Goal: Task Accomplishment & Management: Complete application form

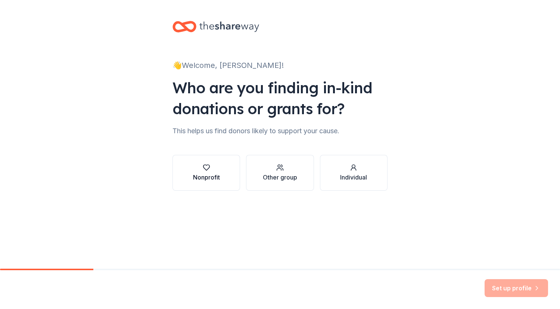
click at [222, 172] on button "Nonprofit" at bounding box center [206, 173] width 68 height 36
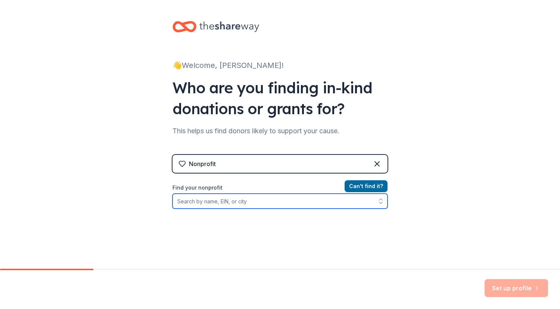
click at [222, 199] on input "Find your nonprofit" at bounding box center [279, 201] width 215 height 15
type input "Friends of the Children"
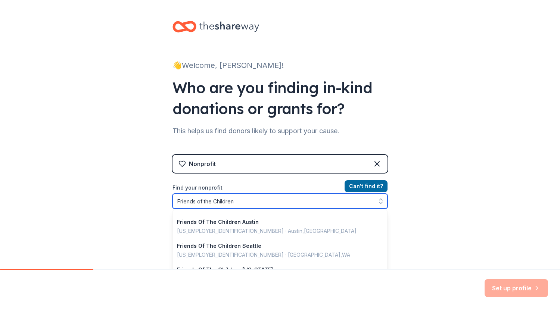
scroll to position [93, 0]
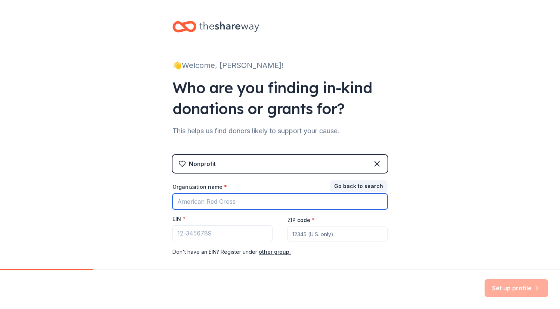
click at [227, 202] on input "Organization name *" at bounding box center [279, 202] width 215 height 16
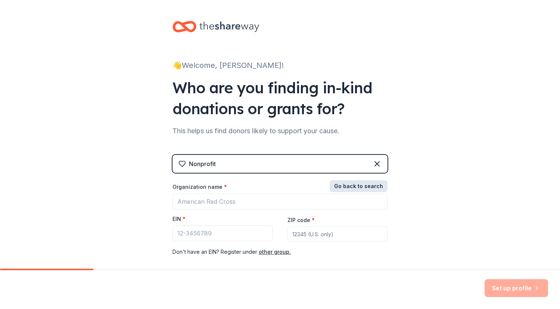
click at [365, 184] on button "Go back to search" at bounding box center [358, 186] width 58 height 12
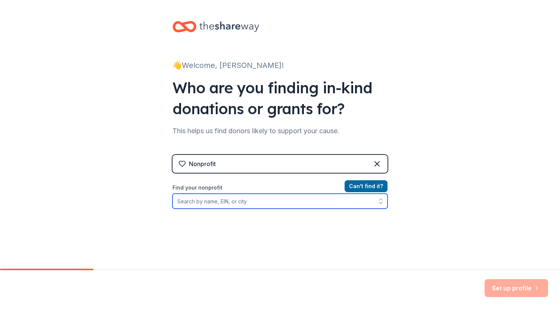
click at [232, 204] on input "Find your nonprofit" at bounding box center [279, 201] width 215 height 15
paste input "82-3166229"
type input "82-3166229"
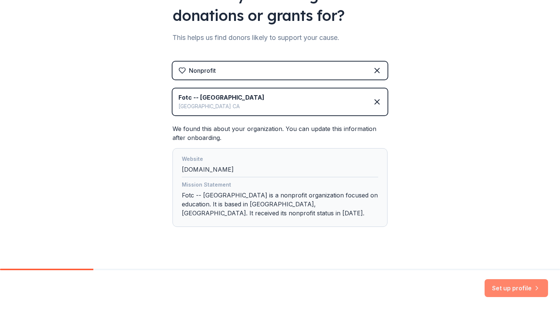
click at [523, 294] on button "Set up profile" at bounding box center [515, 288] width 63 height 18
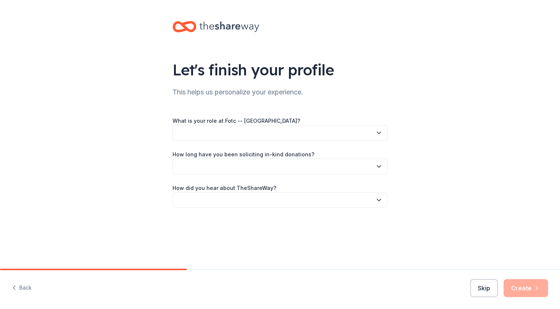
click at [374, 133] on button "button" at bounding box center [279, 133] width 215 height 16
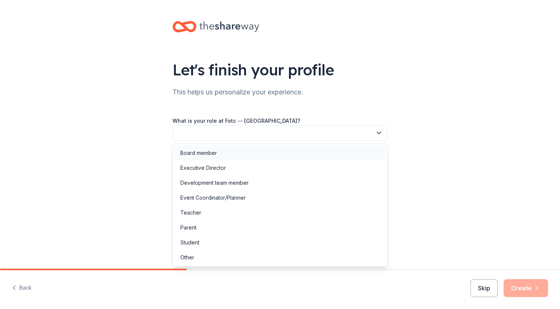
click at [352, 148] on div "Board member" at bounding box center [279, 153] width 211 height 15
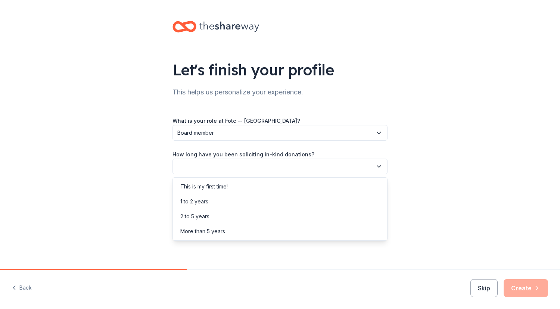
click at [347, 165] on button "button" at bounding box center [279, 167] width 215 height 16
click at [338, 185] on div "This is my first time!" at bounding box center [279, 186] width 211 height 15
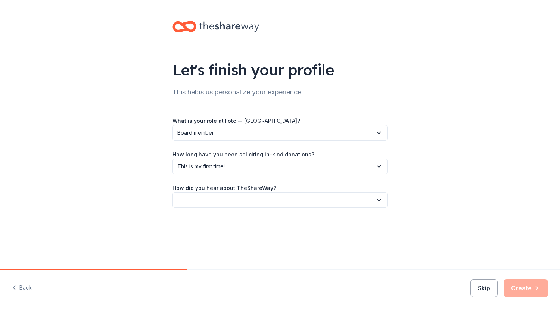
click at [326, 202] on button "button" at bounding box center [279, 200] width 215 height 16
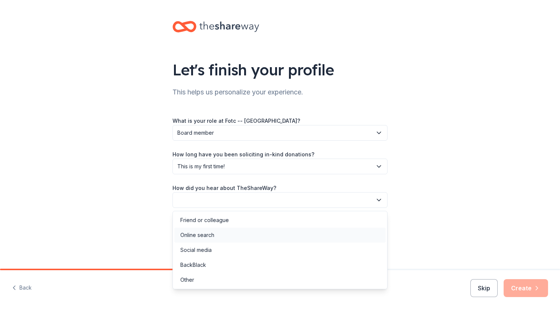
click at [312, 228] on div "Online search" at bounding box center [279, 235] width 211 height 15
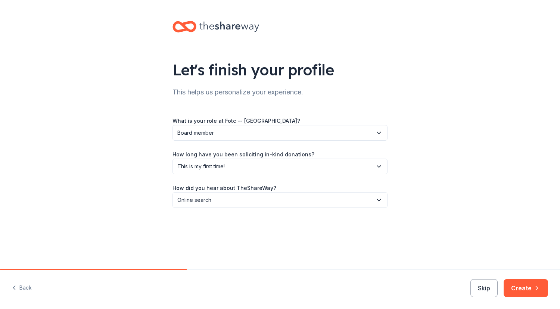
click at [373, 210] on div "Let's finish your profile This helps us personalize your experience. What is yo…" at bounding box center [279, 122] width 239 height 244
click at [375, 207] on button "Online search" at bounding box center [279, 200] width 215 height 16
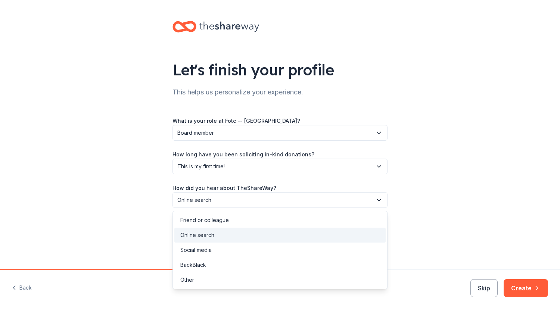
click at [499, 211] on div "Let's finish your profile This helps us personalize your experience. What is yo…" at bounding box center [280, 122] width 560 height 244
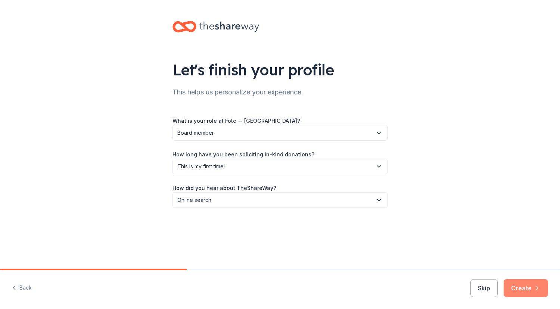
click at [527, 286] on button "Create" at bounding box center [525, 288] width 44 height 18
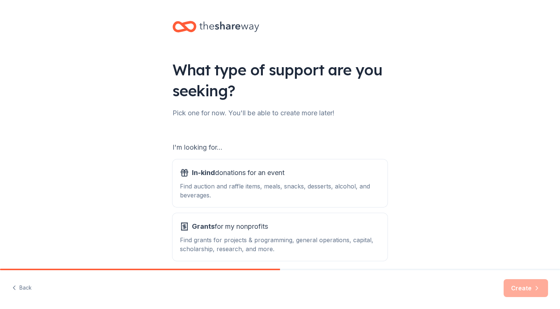
scroll to position [32, 0]
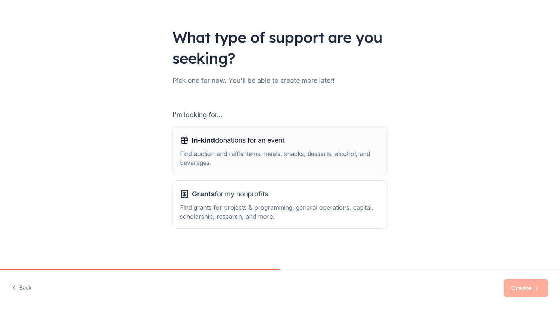
click at [321, 153] on div "Find auction and raffle items, meals, snacks, desserts, alcohol, and beverages." at bounding box center [280, 158] width 200 height 18
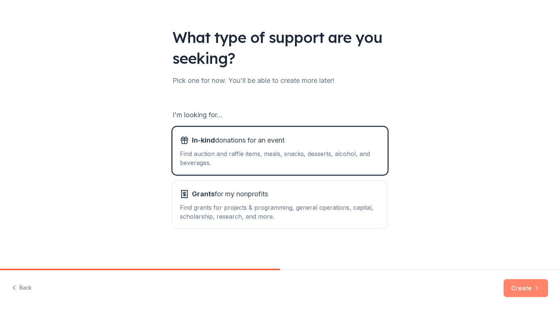
click at [532, 288] on button "Create" at bounding box center [525, 288] width 44 height 18
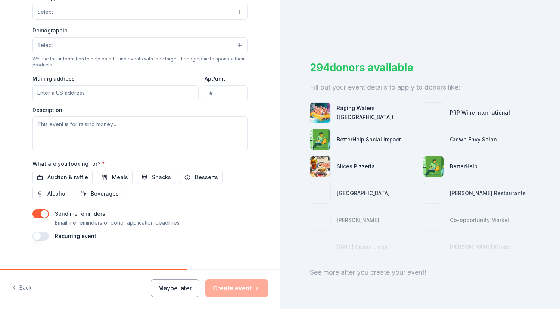
scroll to position [228, 0]
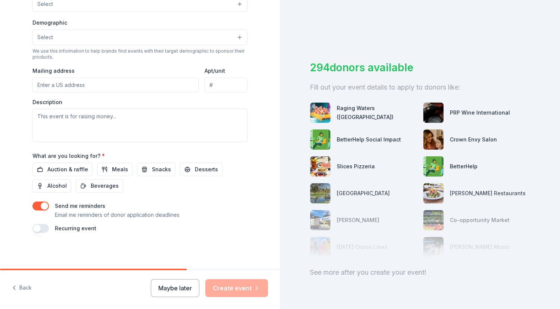
click at [42, 204] on button "button" at bounding box center [40, 205] width 16 height 9
click at [79, 171] on span "Auction & raffle" at bounding box center [67, 169] width 41 height 9
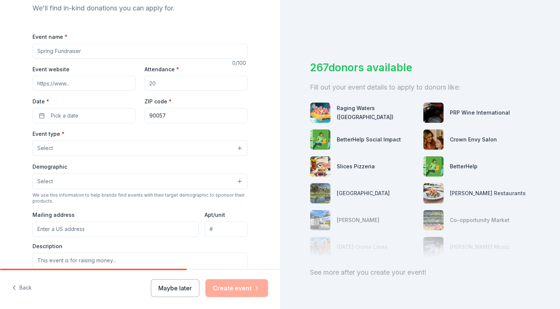
scroll to position [29, 0]
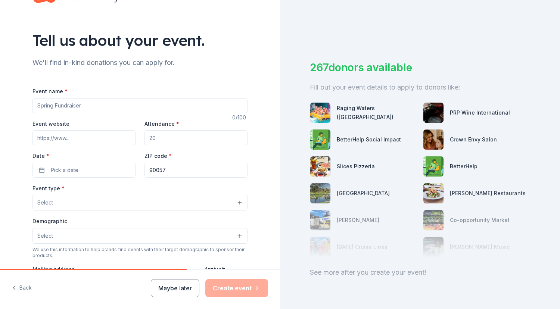
click at [115, 103] on input "Event name *" at bounding box center [139, 105] width 215 height 15
type input "Spark Night"
click at [164, 137] on input "Attendance *" at bounding box center [195, 137] width 103 height 15
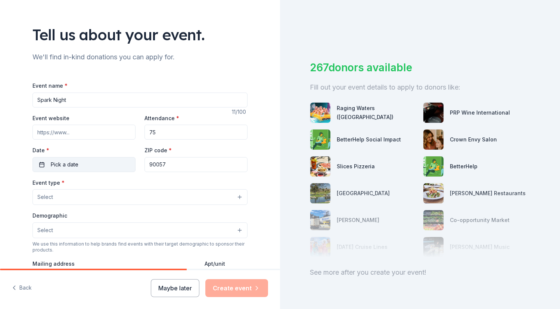
type input "75"
click at [69, 168] on span "Pick a date" at bounding box center [65, 164] width 28 height 9
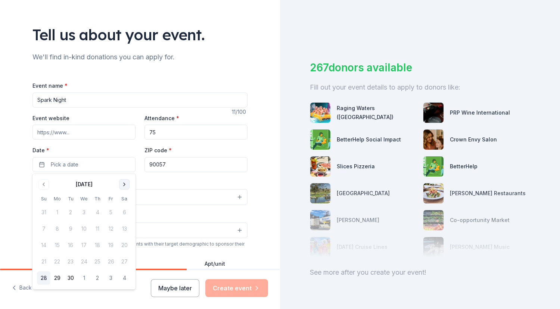
click at [123, 185] on button "Go to next month" at bounding box center [124, 184] width 10 height 10
click at [85, 226] on button "5" at bounding box center [83, 228] width 13 height 13
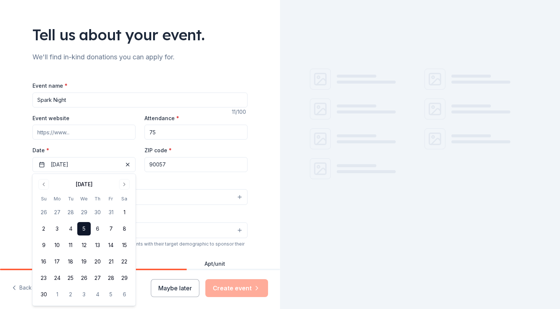
click at [176, 162] on input "90057" at bounding box center [195, 164] width 103 height 15
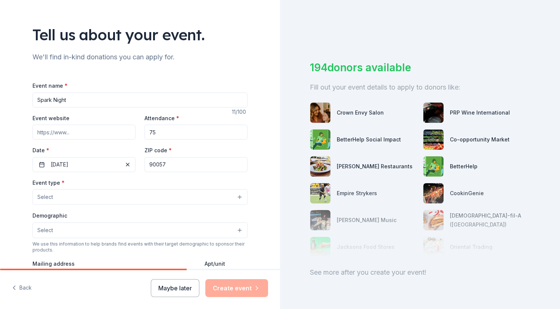
click at [176, 162] on input "90057" at bounding box center [195, 164] width 103 height 15
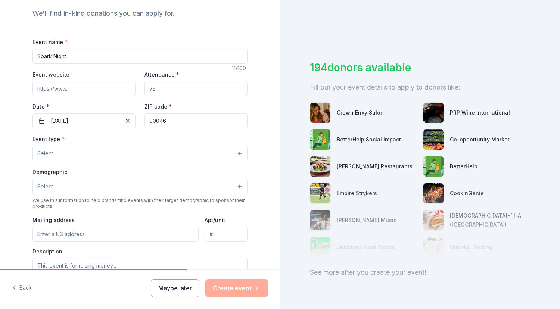
scroll to position [94, 0]
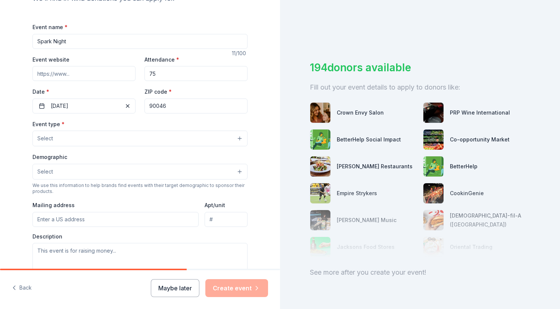
type input "90046"
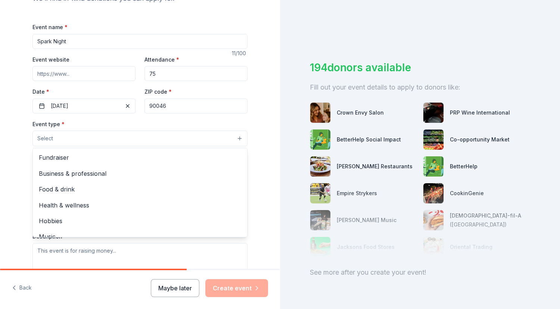
click at [170, 133] on button "Select" at bounding box center [139, 139] width 215 height 16
click at [163, 156] on span "Fundraiser" at bounding box center [140, 158] width 202 height 10
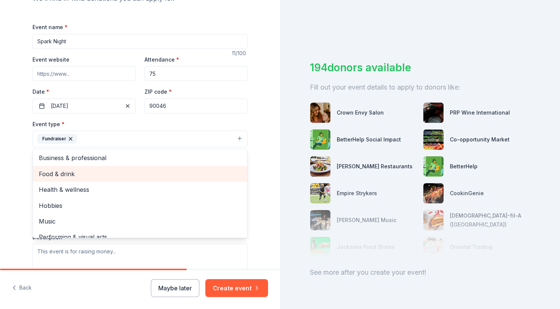
scroll to position [0, 0]
click at [135, 174] on span "Food & drink" at bounding box center [140, 174] width 202 height 10
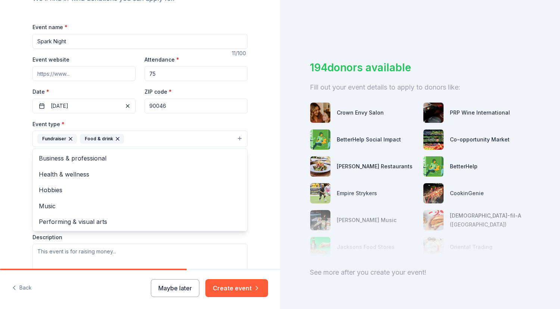
click at [15, 187] on div "Tell us about your event. We'll find in-kind donations you can apply for. Event…" at bounding box center [140, 154] width 280 height 497
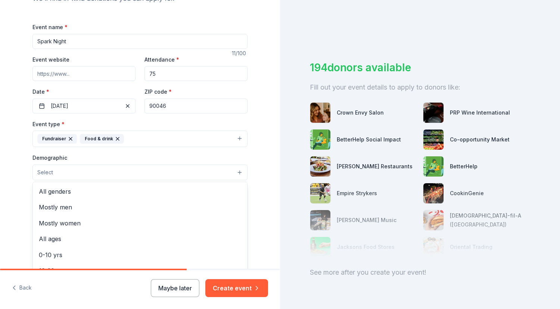
click at [66, 173] on button "Select" at bounding box center [139, 173] width 215 height 16
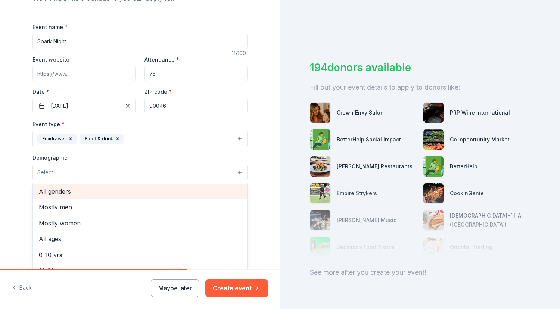
click at [63, 196] on span "All genders" at bounding box center [140, 192] width 202 height 10
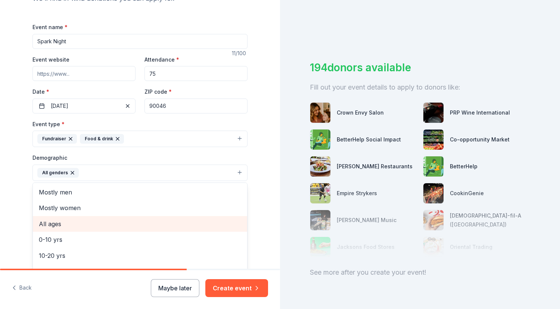
click at [59, 226] on span "All ages" at bounding box center [140, 224] width 202 height 10
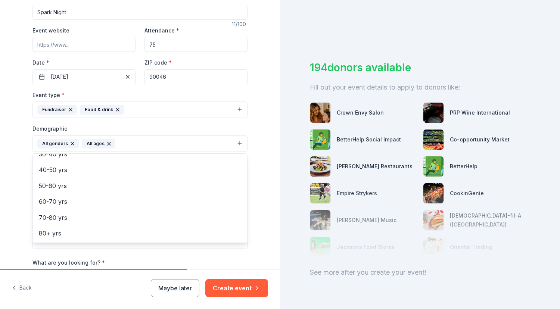
scroll to position [91, 0]
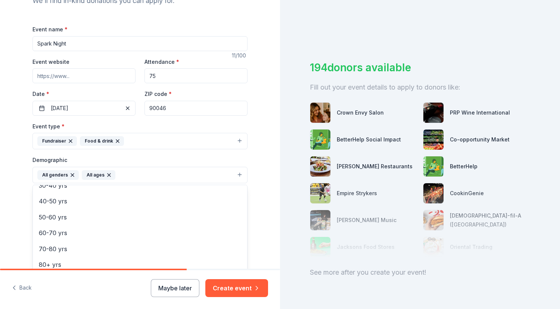
click at [107, 174] on icon "button" at bounding box center [109, 175] width 6 height 6
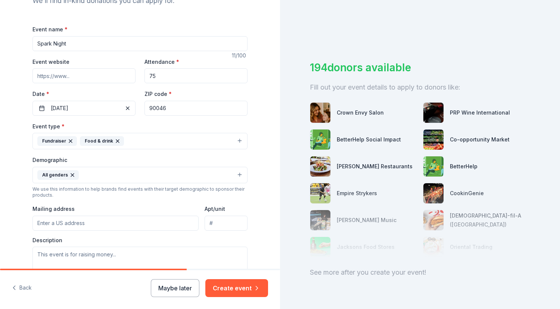
click at [103, 173] on button "All genders" at bounding box center [139, 175] width 215 height 16
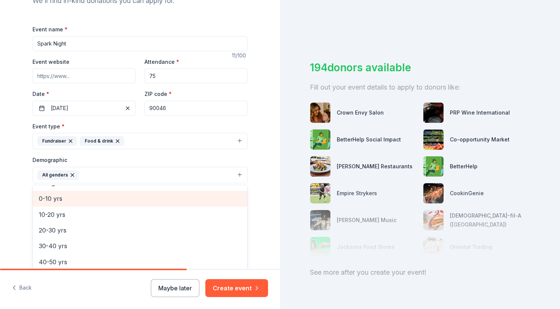
scroll to position [44, 0]
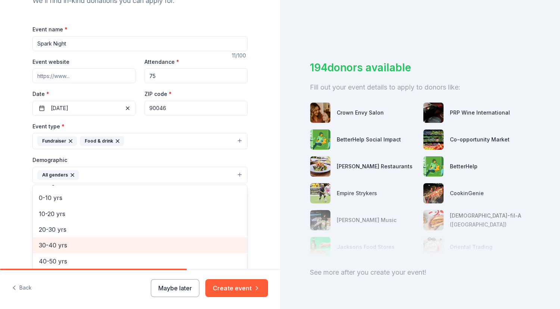
click at [78, 241] on span "30-40 yrs" at bounding box center [140, 245] width 202 height 10
click at [79, 241] on span "40-50 yrs" at bounding box center [140, 245] width 202 height 10
click at [78, 244] on span "50-60 yrs" at bounding box center [140, 245] width 202 height 10
click at [77, 246] on span "60-70 yrs" at bounding box center [140, 245] width 202 height 10
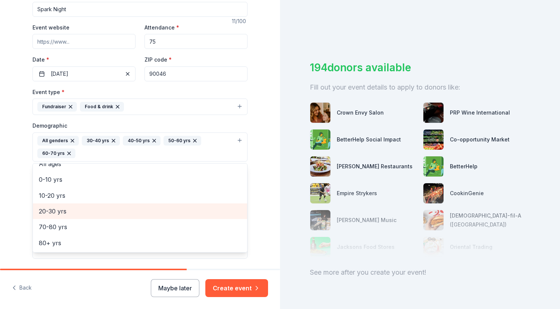
scroll to position [131, 0]
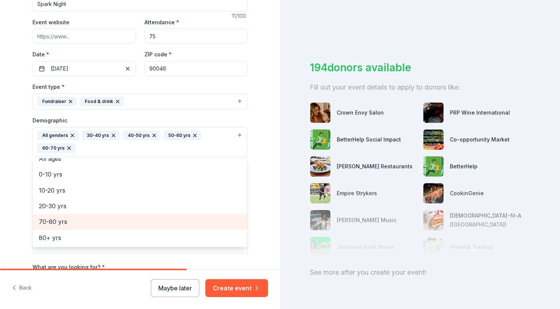
click at [80, 225] on span "70-80 yrs" at bounding box center [140, 222] width 202 height 10
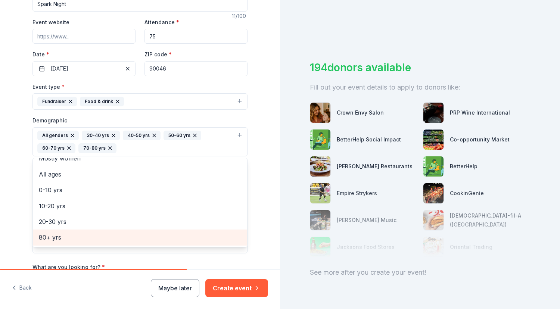
click at [75, 242] on span "80+ yrs" at bounding box center [140, 237] width 202 height 10
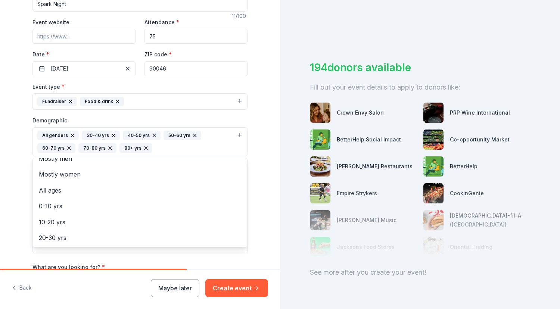
click at [19, 208] on div "Tell us about your event. We'll find in-kind donations you can apply for. Event…" at bounding box center [140, 124] width 280 height 511
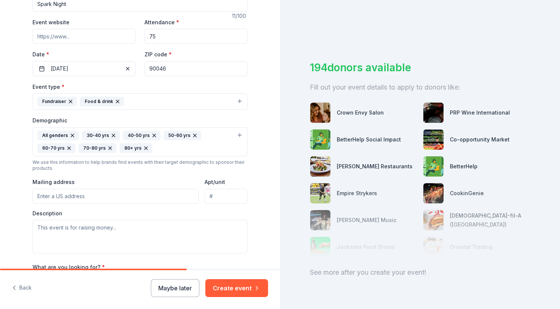
click at [185, 151] on div "All genders 30-40 yrs 40-50 yrs 50-60 yrs 60-70 yrs 70-80 yrs 80+ yrs" at bounding box center [135, 142] width 196 height 22
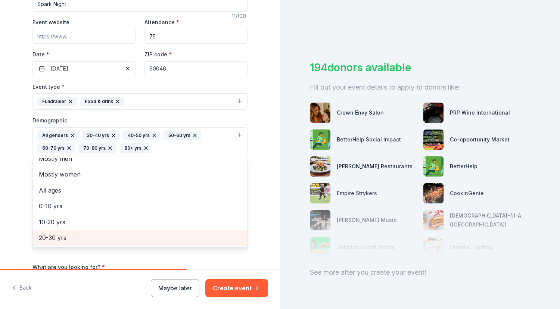
click at [67, 240] on span "20-30 yrs" at bounding box center [140, 238] width 202 height 10
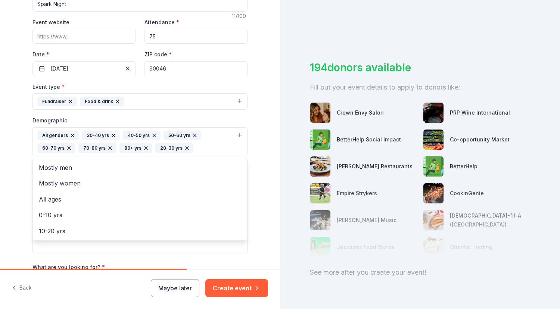
scroll to position [0, 0]
click at [23, 215] on div "Tell us about your event. We'll find in-kind donations you can apply for. Event…" at bounding box center [140, 124] width 239 height 511
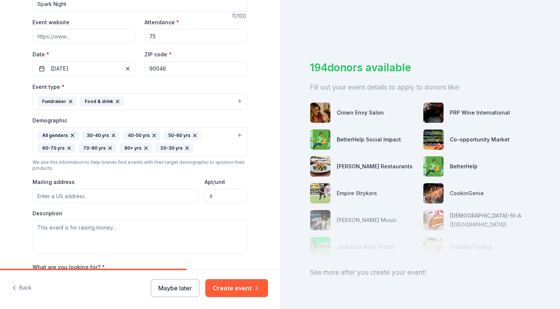
click at [73, 195] on input "Mailing address" at bounding box center [115, 196] width 166 height 15
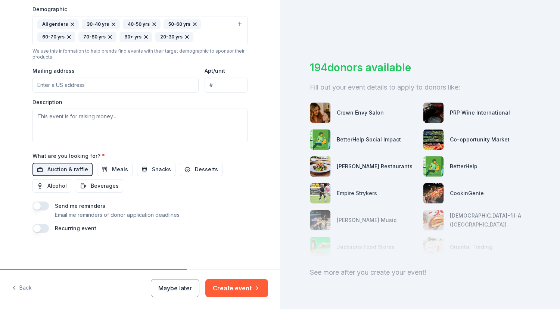
scroll to position [235, 0]
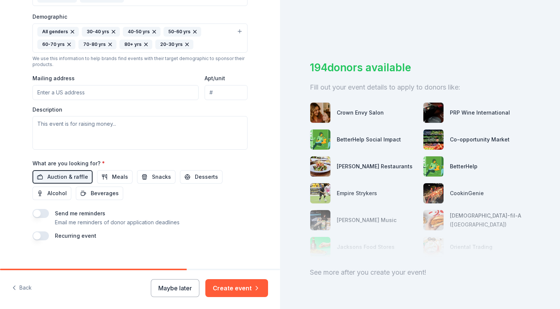
paste input "A cocktail-style fundraiser where guests will learn more about the organization…"
type input "A cocktail-style fundraiser where guests will learn more about the organization…"
click at [127, 93] on input "A cocktail-style fundraiser where guests will learn more about the organization…" at bounding box center [115, 92] width 166 height 15
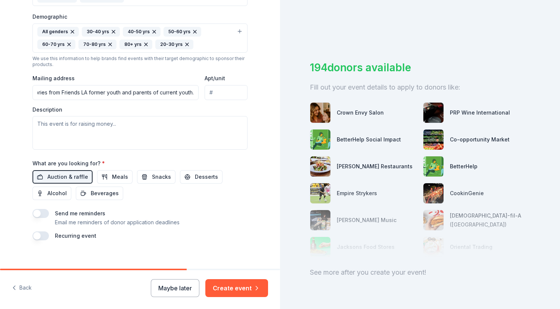
click at [127, 93] on input "A cocktail-style fundraiser where guests will learn more about the organization…" at bounding box center [115, 92] width 166 height 15
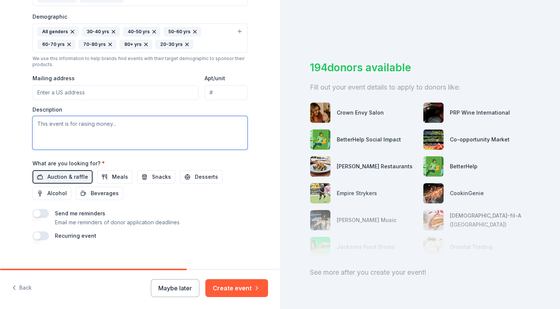
click at [124, 127] on textarea at bounding box center [139, 133] width 215 height 34
paste textarea "A cocktail-style fundraiser where guests will learn more about the organization…"
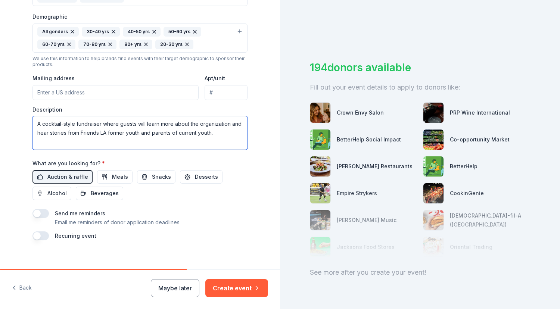
type textarea "A cocktail-style fundraiser where guests will learn more about the organization…"
click at [126, 88] on input "Mailing address" at bounding box center [115, 92] width 166 height 15
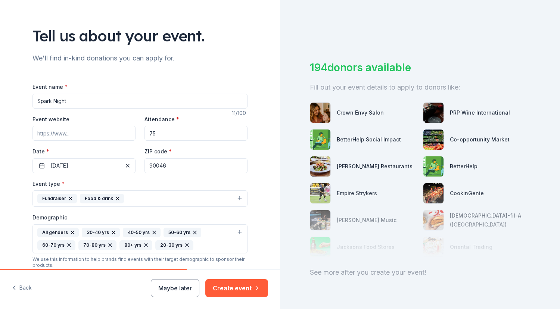
scroll to position [184, 0]
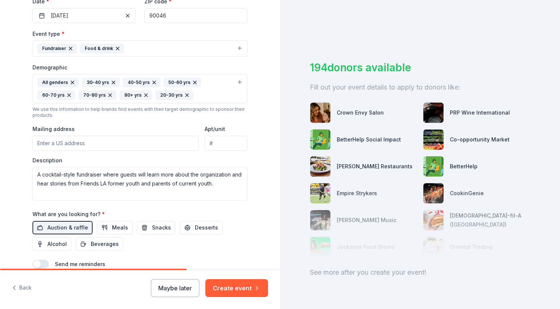
paste input "672 S. Lafayette Park Place"
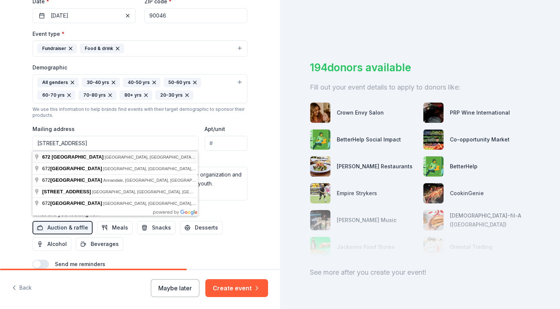
type input "672 La Fayette Park Place, Los Angeles, CA, 90057"
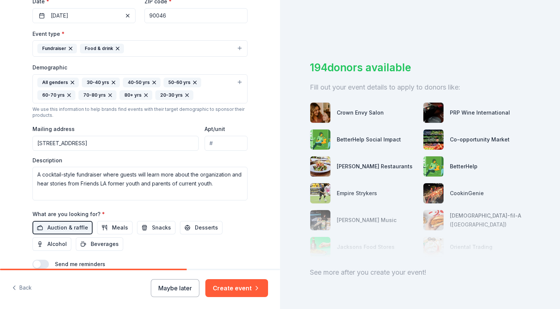
click at [220, 145] on input "Apt/unit" at bounding box center [225, 143] width 43 height 15
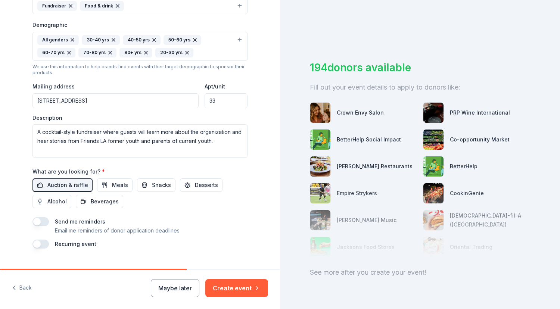
scroll to position [242, 0]
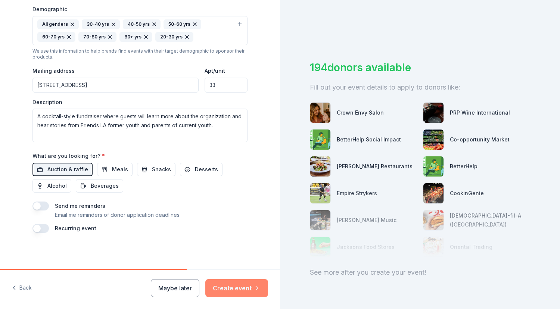
type input "33"
click at [238, 286] on button "Create event" at bounding box center [236, 288] width 63 height 18
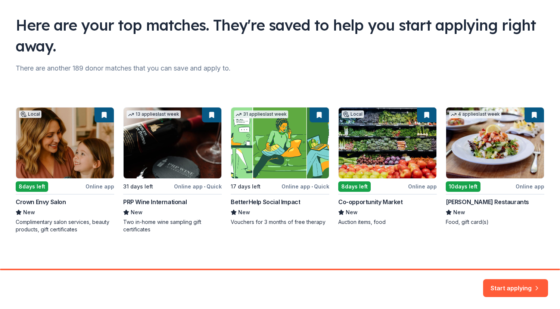
scroll to position [45, 0]
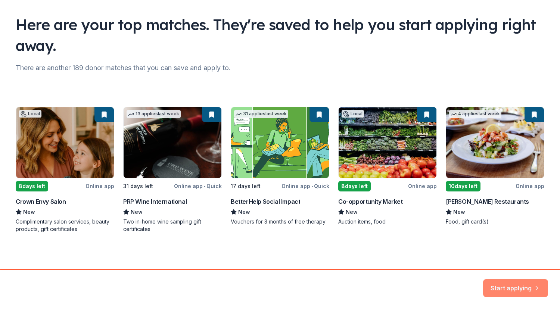
click at [495, 284] on button "Start applying" at bounding box center [515, 284] width 65 height 18
click at [535, 285] on div "Start applying" at bounding box center [515, 288] width 65 height 18
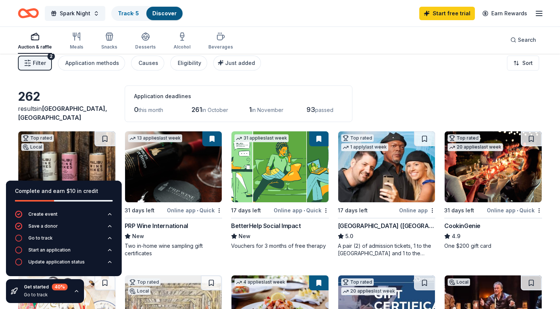
scroll to position [7, 0]
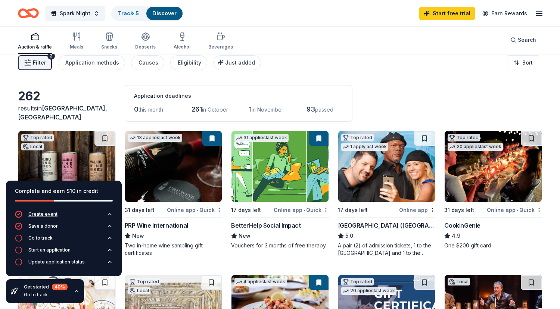
click at [56, 213] on button "Create event" at bounding box center [64, 216] width 98 height 12
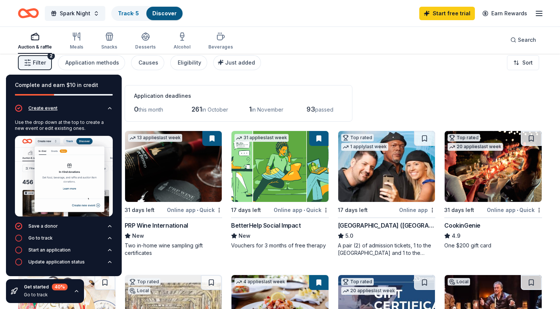
click at [110, 107] on icon "button" at bounding box center [110, 108] width 6 height 6
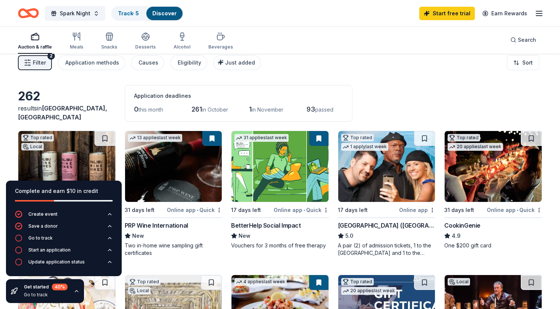
scroll to position [0, 0]
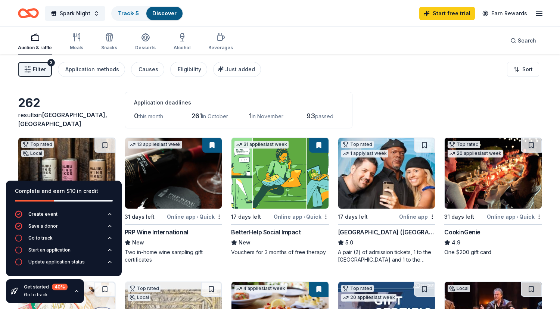
click at [539, 15] on icon "button" at bounding box center [538, 13] width 9 height 9
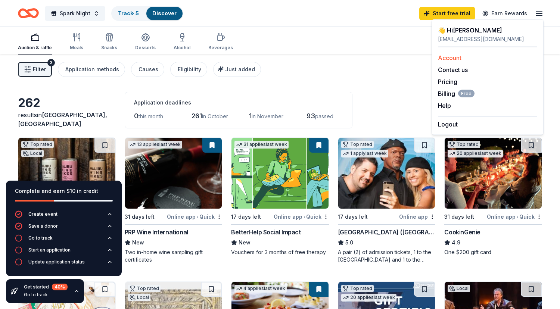
click at [451, 57] on link "Account" at bounding box center [450, 57] width 24 height 7
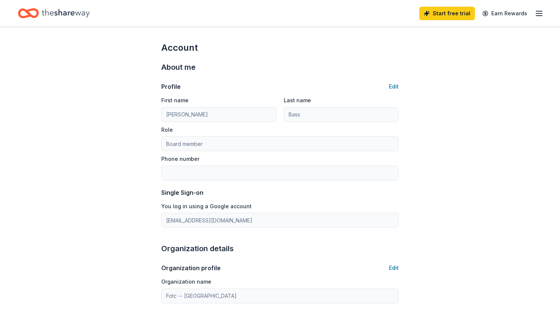
click at [538, 14] on icon "button" at bounding box center [538, 13] width 9 height 9
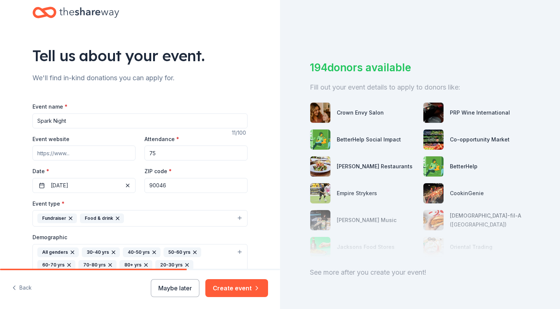
scroll to position [15, 0]
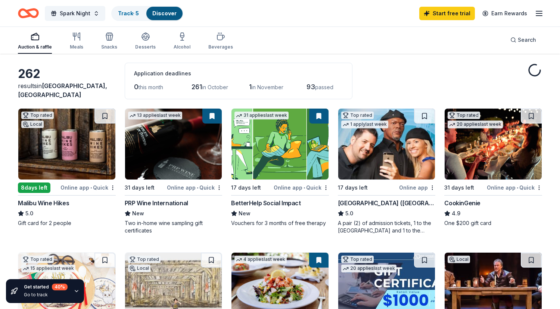
scroll to position [32, 0]
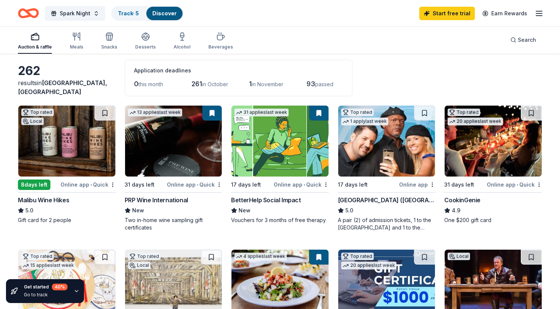
click at [83, 183] on div "Online app • Quick" at bounding box center [87, 184] width 55 height 9
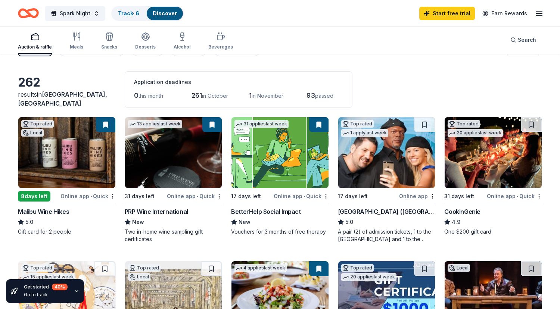
scroll to position [17, 0]
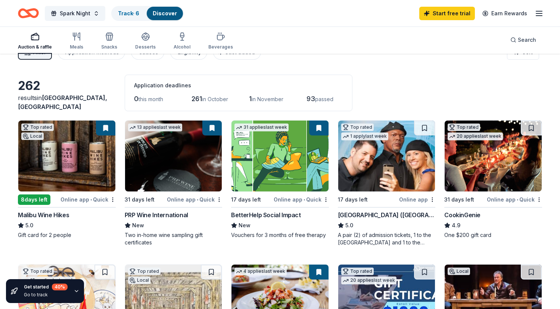
click at [201, 180] on img at bounding box center [173, 156] width 97 height 71
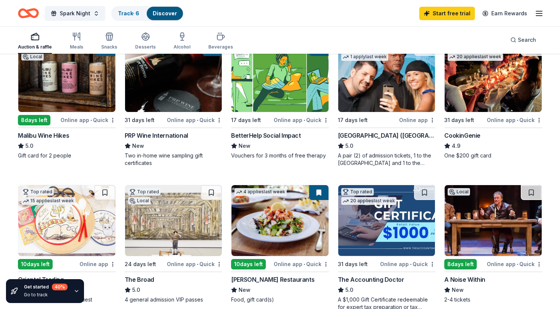
scroll to position [92, 0]
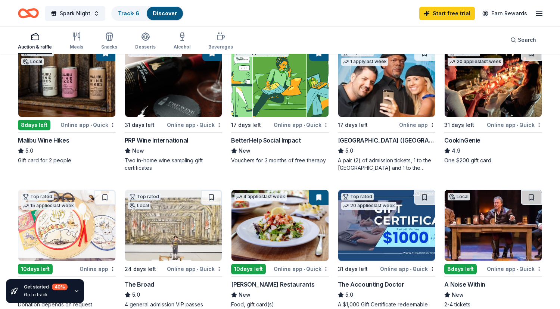
click at [492, 96] on img at bounding box center [492, 81] width 97 height 71
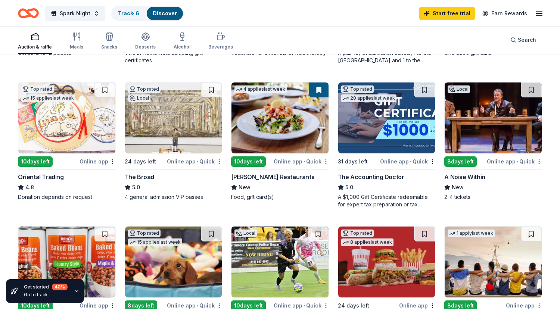
scroll to position [190, 0]
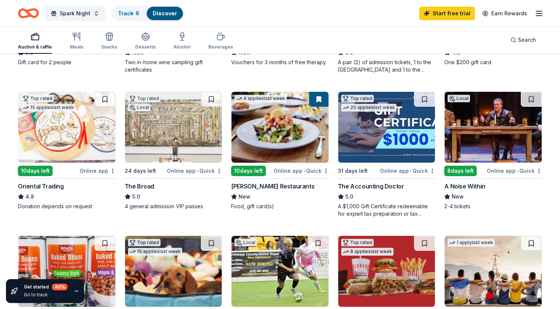
click at [268, 120] on img at bounding box center [279, 127] width 97 height 71
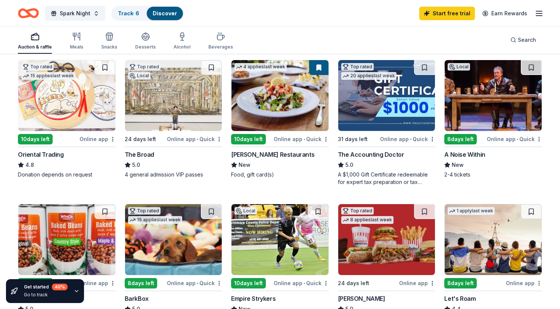
scroll to position [210, 0]
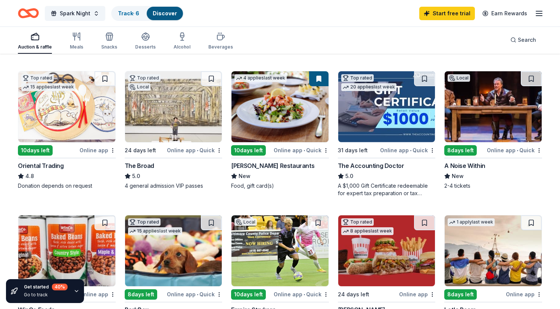
click at [183, 99] on img at bounding box center [173, 106] width 97 height 71
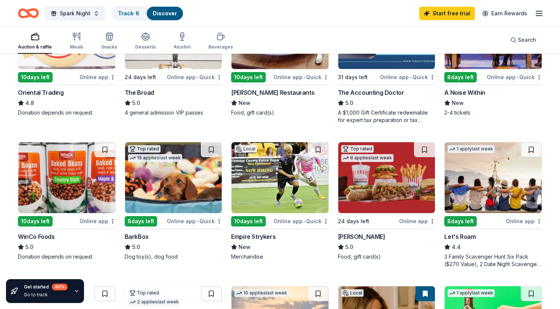
scroll to position [337, 0]
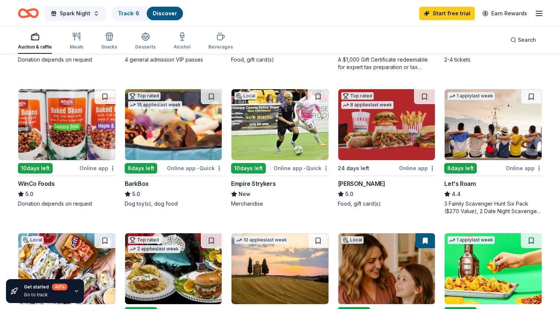
click at [196, 114] on img at bounding box center [173, 124] width 97 height 71
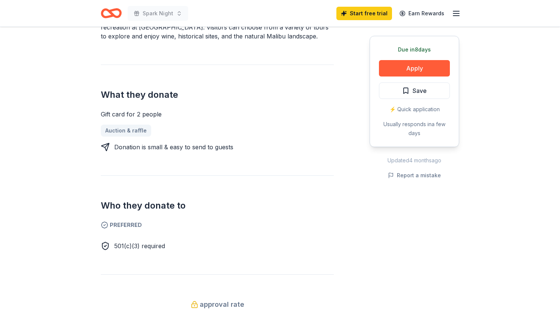
scroll to position [217, 0]
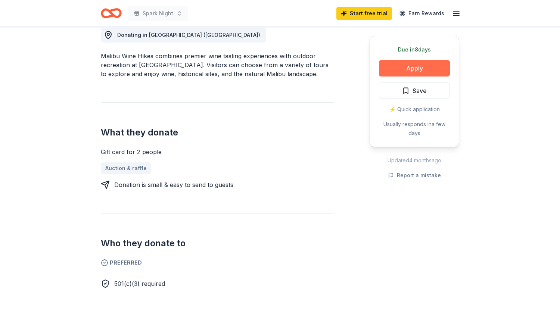
click at [420, 69] on button "Apply" at bounding box center [414, 68] width 71 height 16
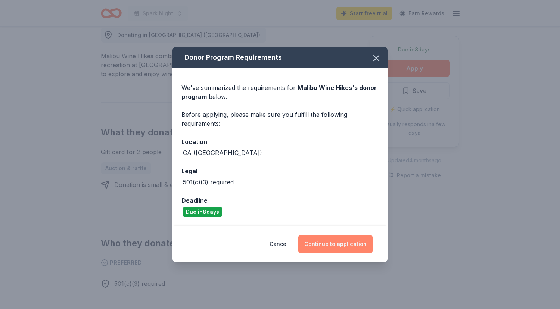
click at [322, 244] on button "Continue to application" at bounding box center [335, 244] width 74 height 18
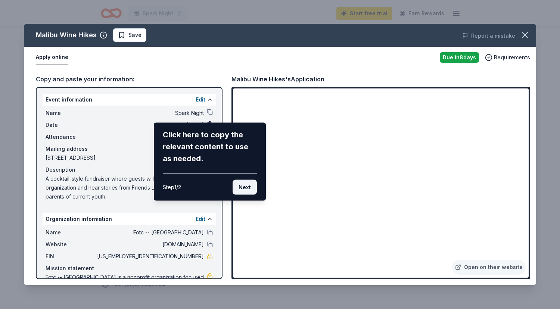
click at [246, 185] on button "Next" at bounding box center [244, 187] width 24 height 15
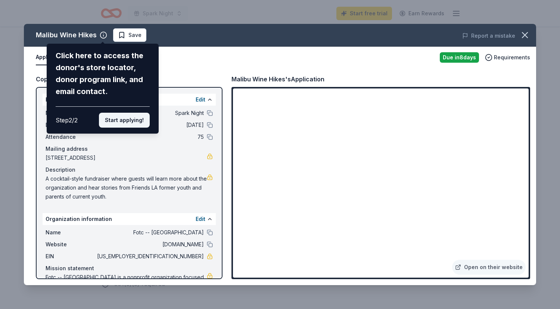
click at [123, 124] on button "Start applying!" at bounding box center [124, 120] width 51 height 15
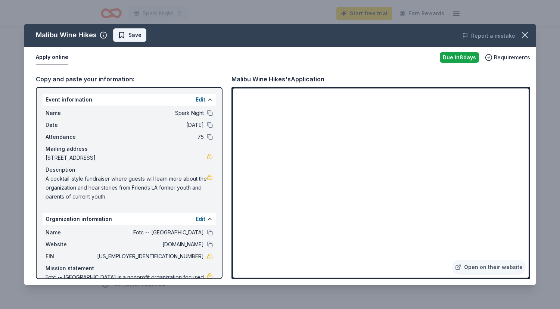
click at [131, 33] on span "Save" at bounding box center [134, 35] width 13 height 9
click at [525, 34] on icon "button" at bounding box center [524, 35] width 10 height 10
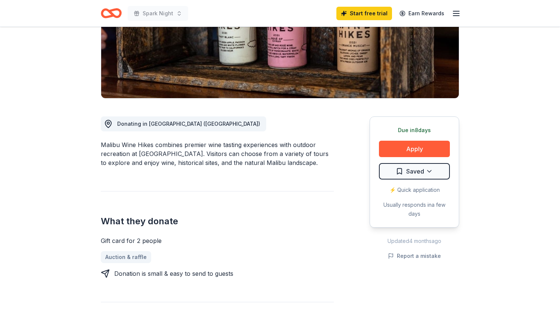
scroll to position [0, 0]
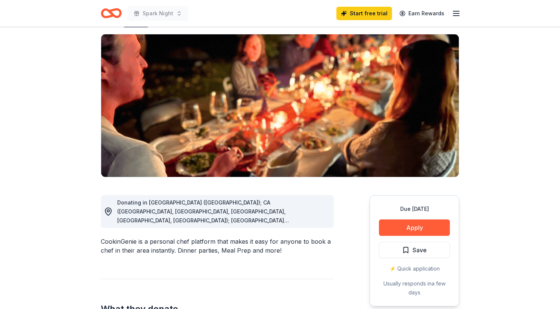
scroll to position [50, 0]
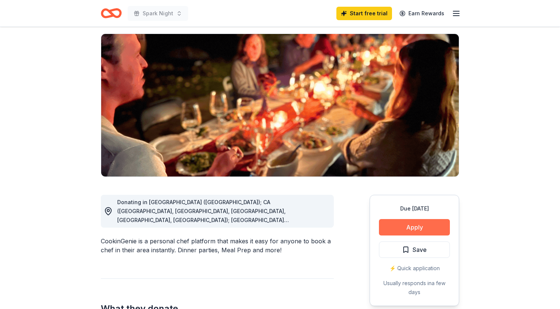
click at [409, 230] on button "Apply" at bounding box center [414, 227] width 71 height 16
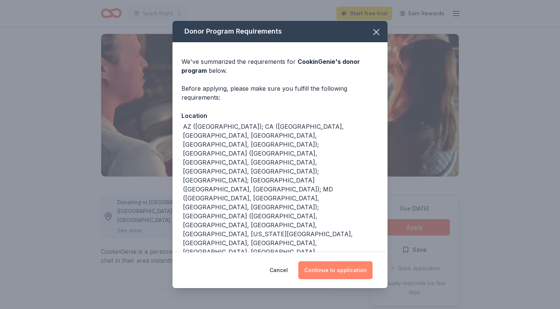
click at [353, 270] on button "Continue to application" at bounding box center [335, 270] width 74 height 18
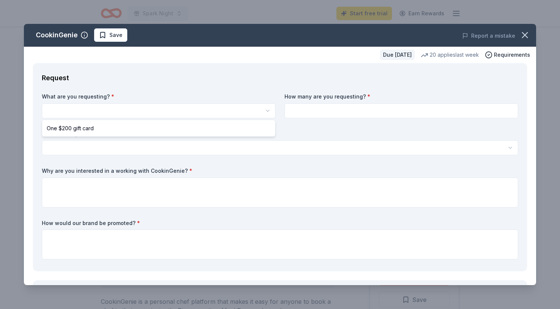
scroll to position [0, 0]
click at [205, 105] on html "Spark Night Start free trial Earn Rewards Due in 31 days Share CookinGenie 4.9 …" at bounding box center [280, 154] width 560 height 309
select select "One $200 gift card"
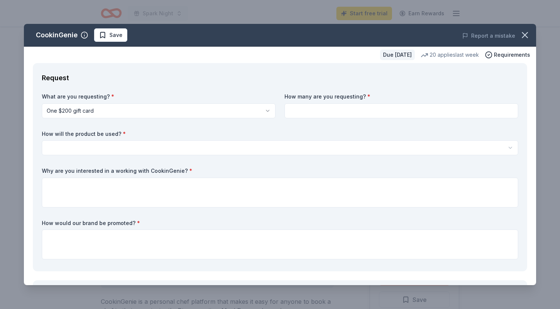
click at [327, 107] on input at bounding box center [401, 110] width 234 height 15
type input "1"
type input "2"
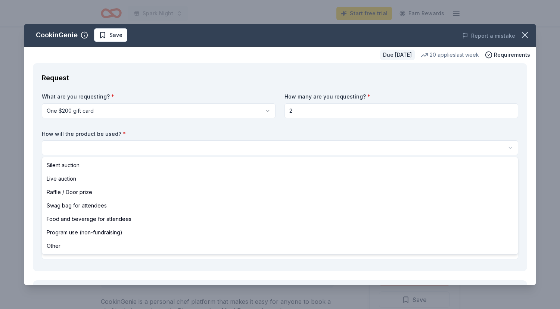
click at [209, 153] on html "Spark Night Start free trial Earn Rewards Due in 31 days Share CookinGenie 4.9 …" at bounding box center [280, 154] width 560 height 309
select select "raffleDoorPrize"
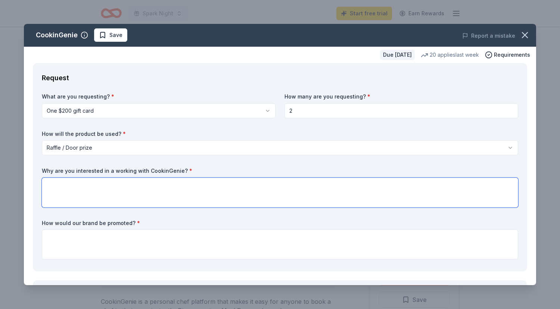
click at [193, 191] on textarea at bounding box center [280, 193] width 476 height 30
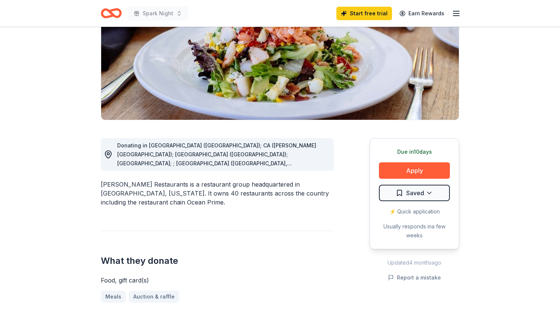
scroll to position [124, 0]
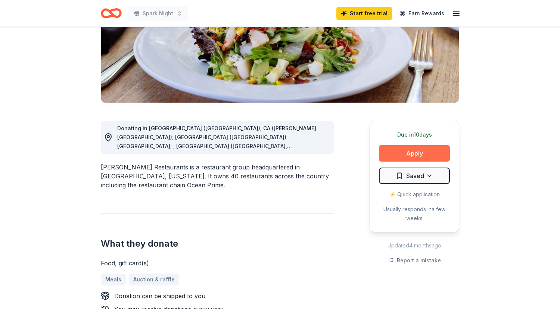
click at [422, 156] on button "Apply" at bounding box center [414, 153] width 71 height 16
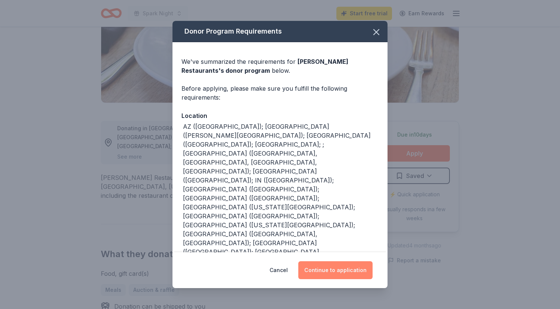
click at [323, 272] on button "Continue to application" at bounding box center [335, 270] width 74 height 18
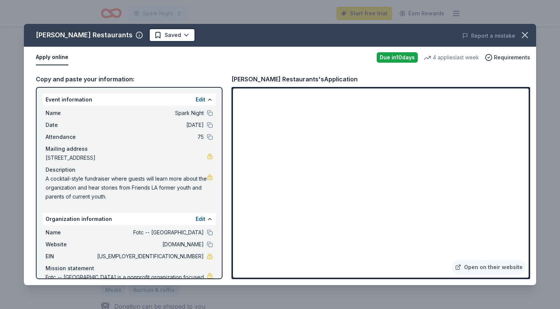
scroll to position [30, 0]
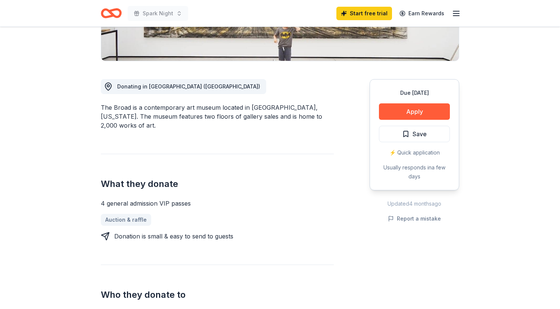
scroll to position [148, 0]
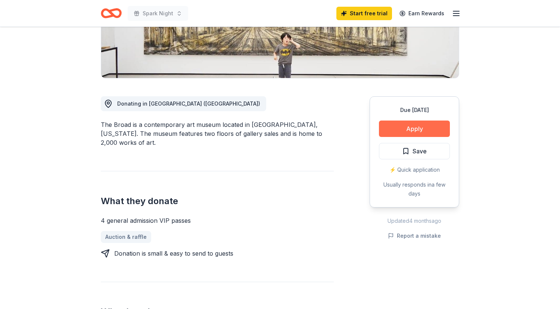
click at [420, 131] on button "Apply" at bounding box center [414, 129] width 71 height 16
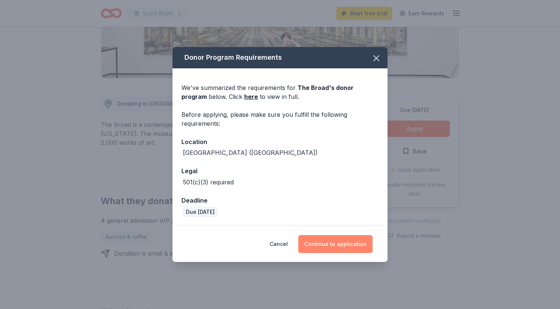
click at [338, 248] on button "Continue to application" at bounding box center [335, 244] width 74 height 18
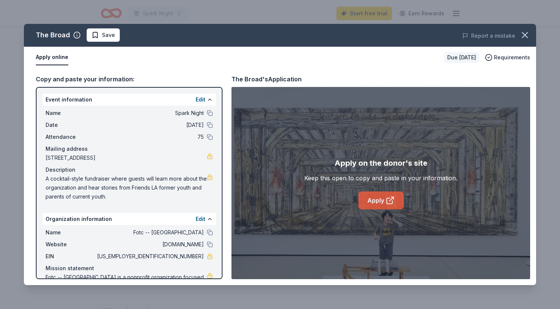
click at [387, 202] on icon at bounding box center [389, 200] width 9 height 9
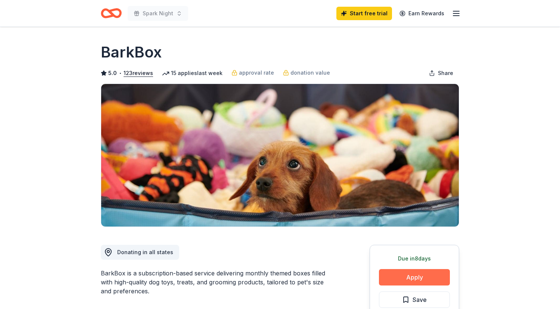
click at [409, 281] on button "Apply" at bounding box center [414, 277] width 71 height 16
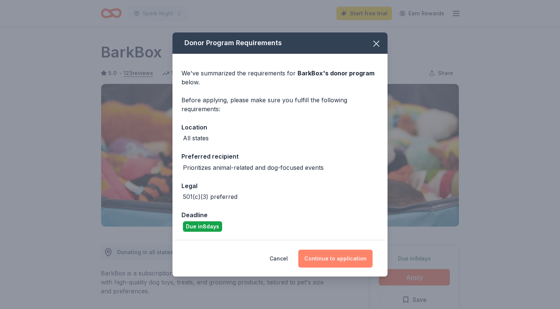
click at [325, 258] on button "Continue to application" at bounding box center [335, 259] width 74 height 18
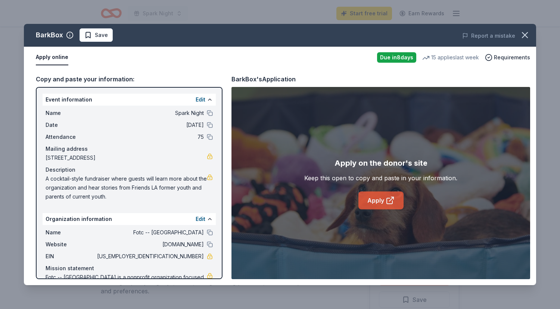
click at [365, 200] on link "Apply" at bounding box center [380, 200] width 45 height 18
